Goal: Task Accomplishment & Management: Manage account settings

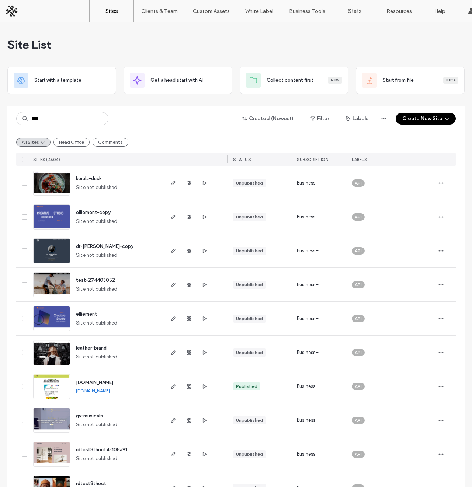
type input "****"
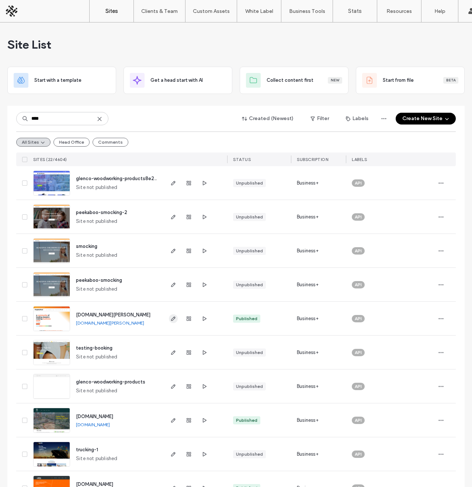
click at [170, 319] on icon "button" at bounding box center [173, 319] width 6 height 6
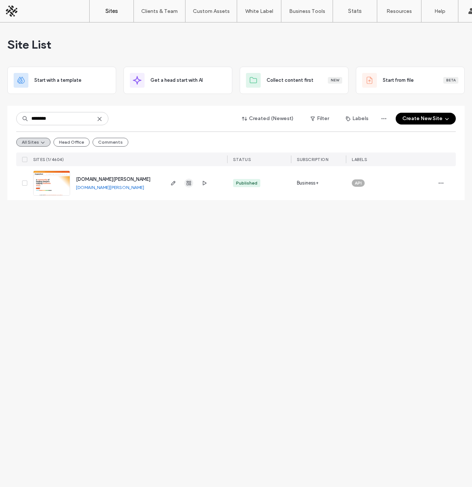
type input "********"
click at [188, 184] on icon "button" at bounding box center [189, 183] width 6 height 6
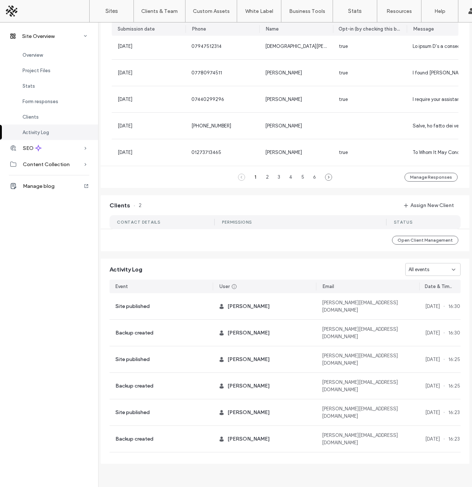
scroll to position [519, 0]
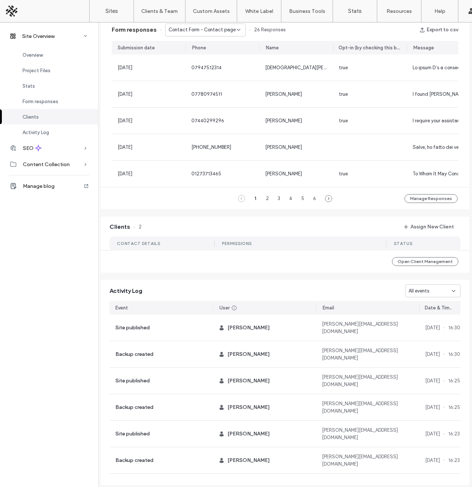
scroll to position [489, 0]
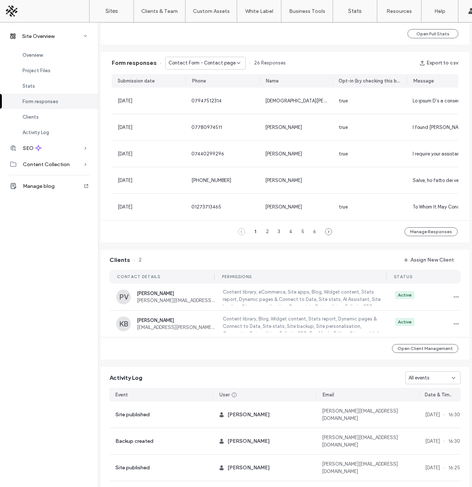
scroll to position [457, 0]
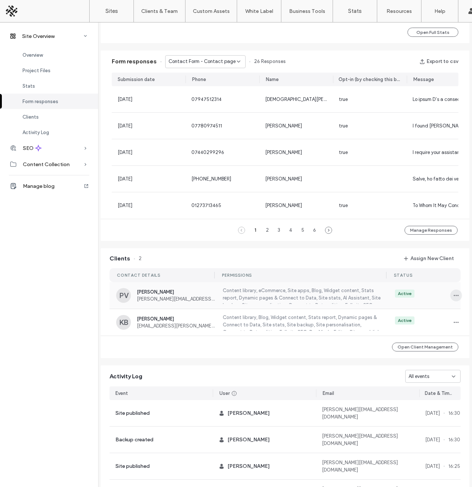
click at [453, 297] on icon "button" at bounding box center [456, 296] width 6 height 6
click at [422, 318] on span "Edit Permissions" at bounding box center [425, 317] width 35 height 7
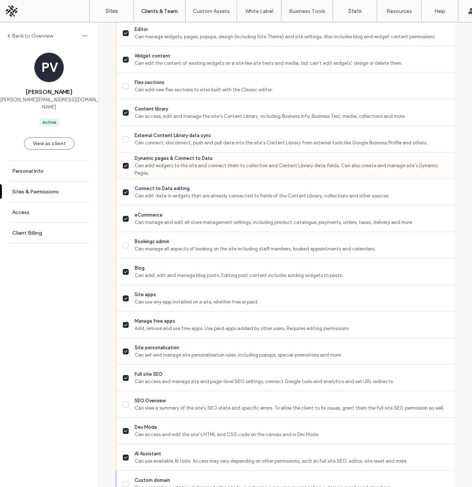
scroll to position [345, 0]
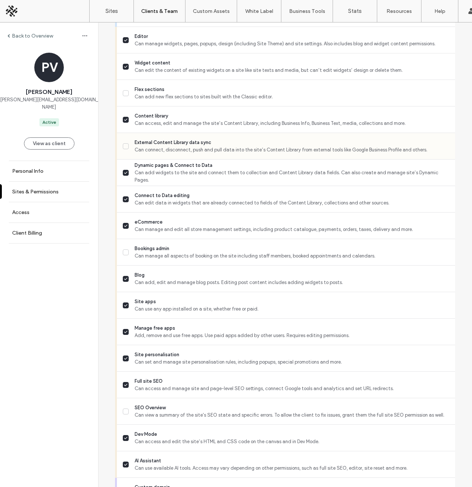
click at [158, 146] on span "External Content Library data sync" at bounding box center [292, 142] width 314 height 7
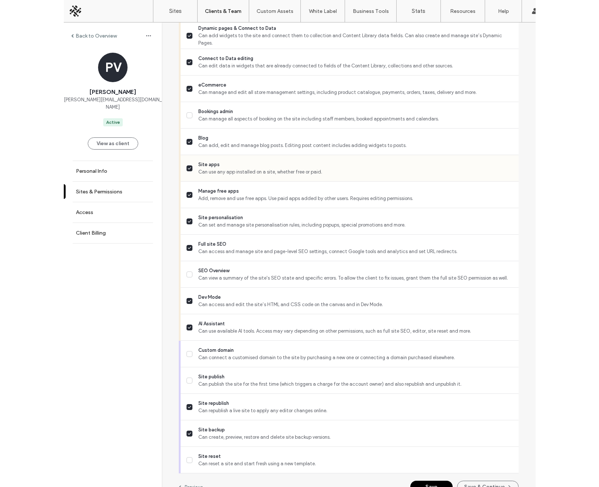
scroll to position [502, 0]
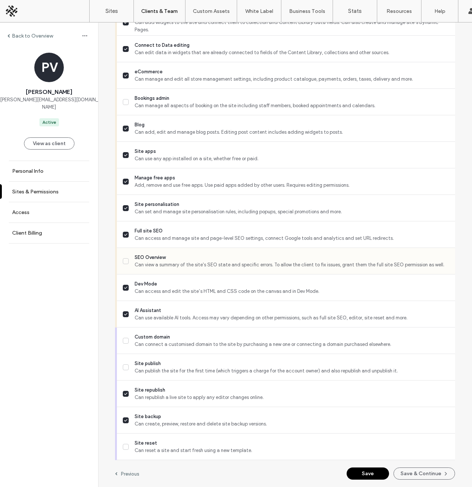
click at [159, 258] on span "SEO Overview" at bounding box center [292, 257] width 314 height 7
click at [359, 472] on button "Save" at bounding box center [367, 474] width 42 height 12
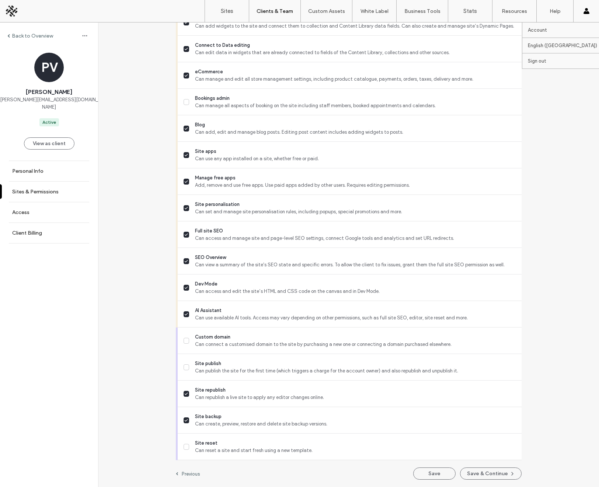
click at [471, 12] on use at bounding box center [586, 11] width 6 height 6
click at [228, 11] on label "Sites" at bounding box center [227, 11] width 13 height 7
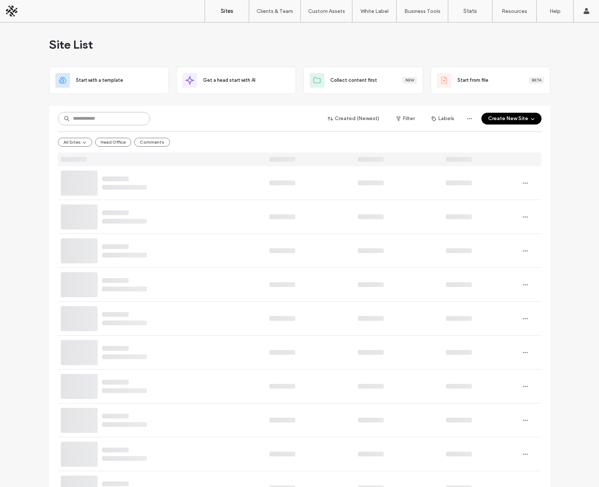
click at [102, 118] on input at bounding box center [104, 118] width 92 height 13
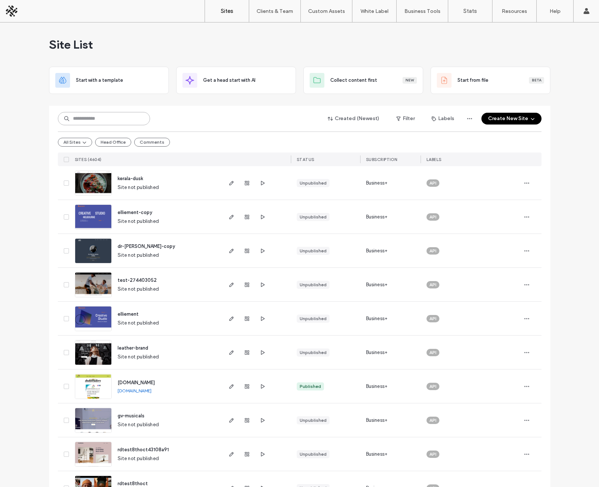
paste input "**********"
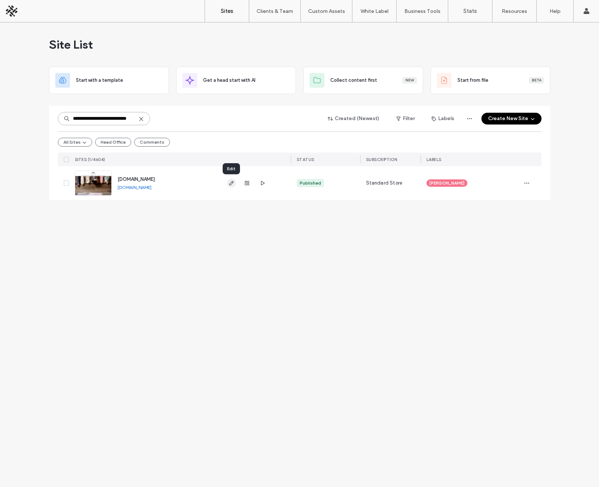
type input "**********"
click at [231, 182] on use "button" at bounding box center [231, 183] width 4 height 4
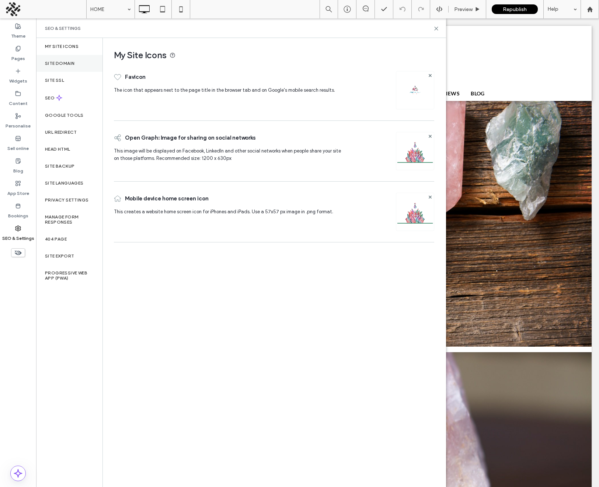
click at [72, 62] on label "Site Domain" at bounding box center [59, 63] width 29 height 5
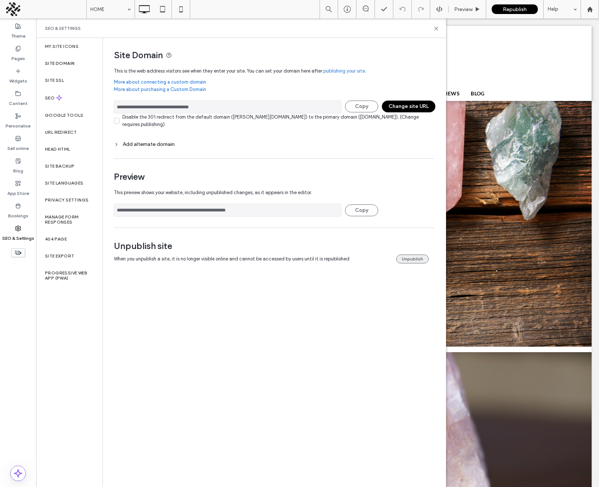
click at [412, 257] on button "Unpublish" at bounding box center [412, 259] width 32 height 9
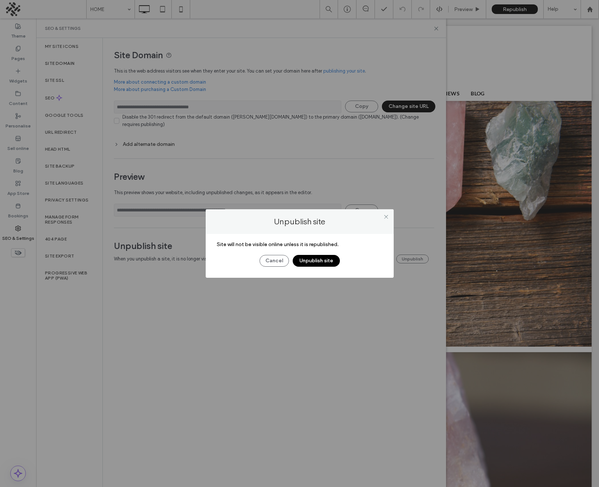
click at [320, 262] on button "Unpublish site" at bounding box center [316, 261] width 47 height 12
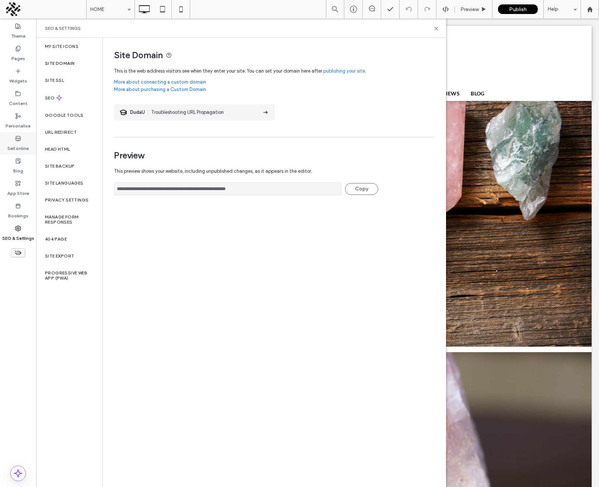
click at [13, 136] on div "Sell online" at bounding box center [18, 143] width 36 height 22
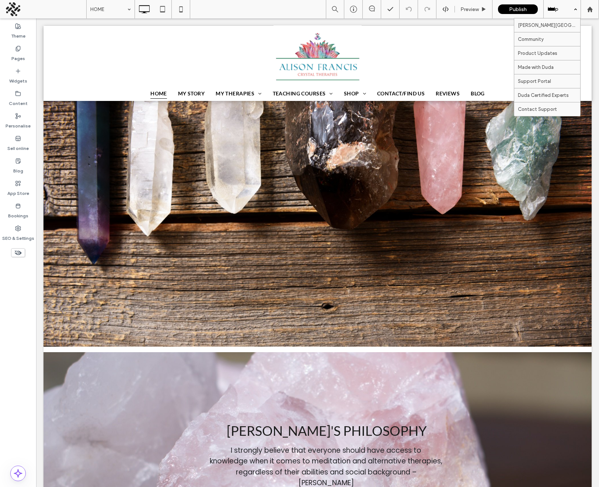
click at [564, 11] on div "Help" at bounding box center [562, 9] width 37 height 18
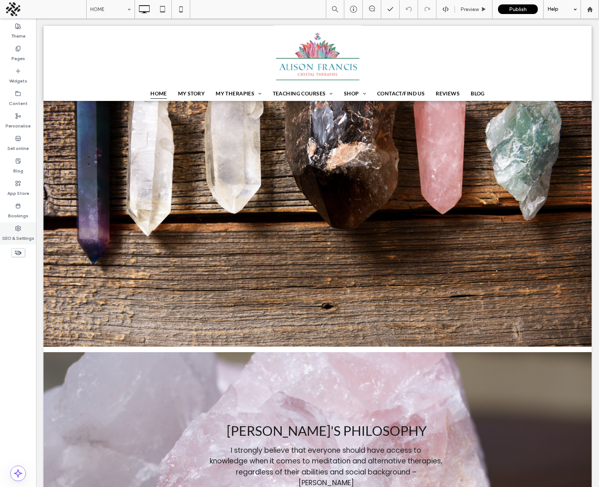
click at [16, 227] on icon at bounding box center [18, 229] width 6 height 6
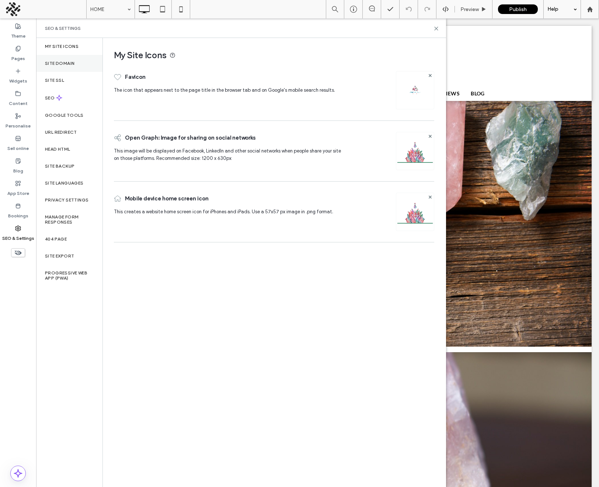
click at [72, 64] on label "Site Domain" at bounding box center [59, 63] width 29 height 5
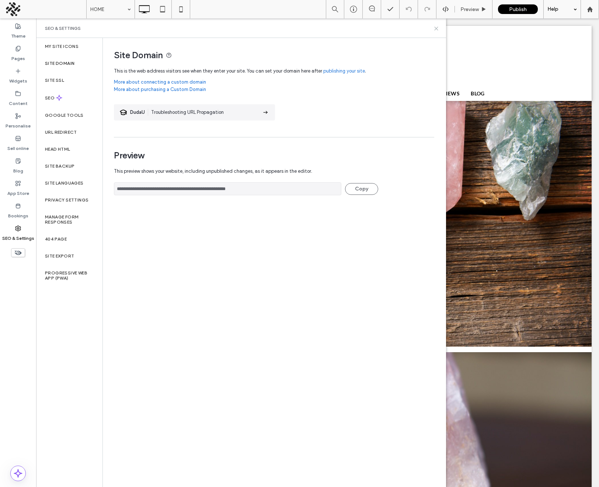
click at [435, 28] on icon at bounding box center [436, 29] width 6 height 6
